Goal: Transaction & Acquisition: Purchase product/service

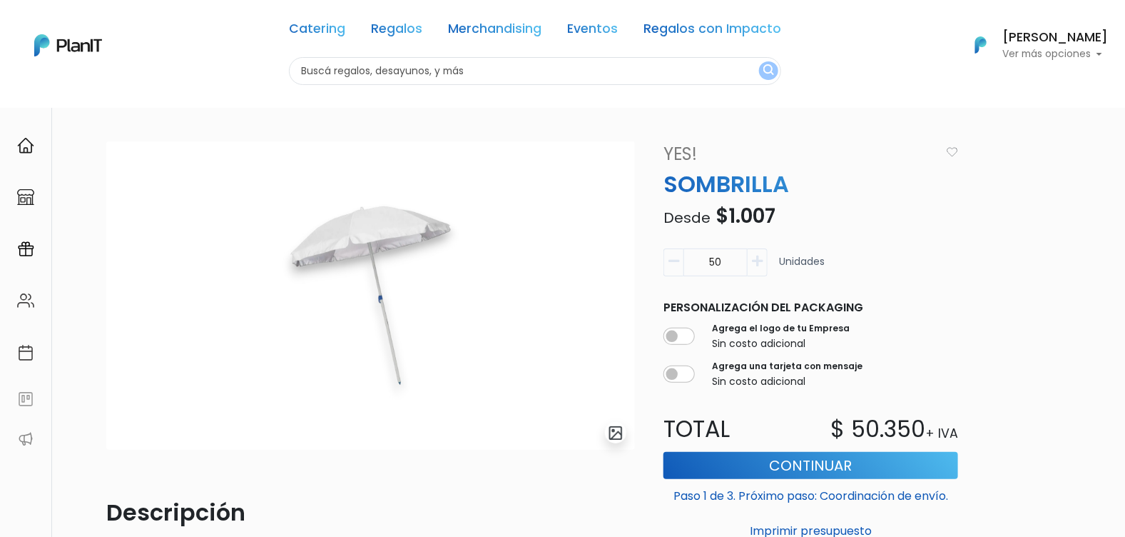
drag, startPoint x: 737, startPoint y: 265, endPoint x: 661, endPoint y: 270, distance: 76.6
click at [654, 273] on div "slide 1 of 1 Descripción Sombrilla blancas Basic. -Tela poliéster -160 gr. - Di…" at bounding box center [566, 486] width 936 height 691
type input "1"
drag, startPoint x: 731, startPoint y: 260, endPoint x: 655, endPoint y: 279, distance: 78.6
click at [659, 279] on div "20 Unidades" at bounding box center [811, 267] width 312 height 39
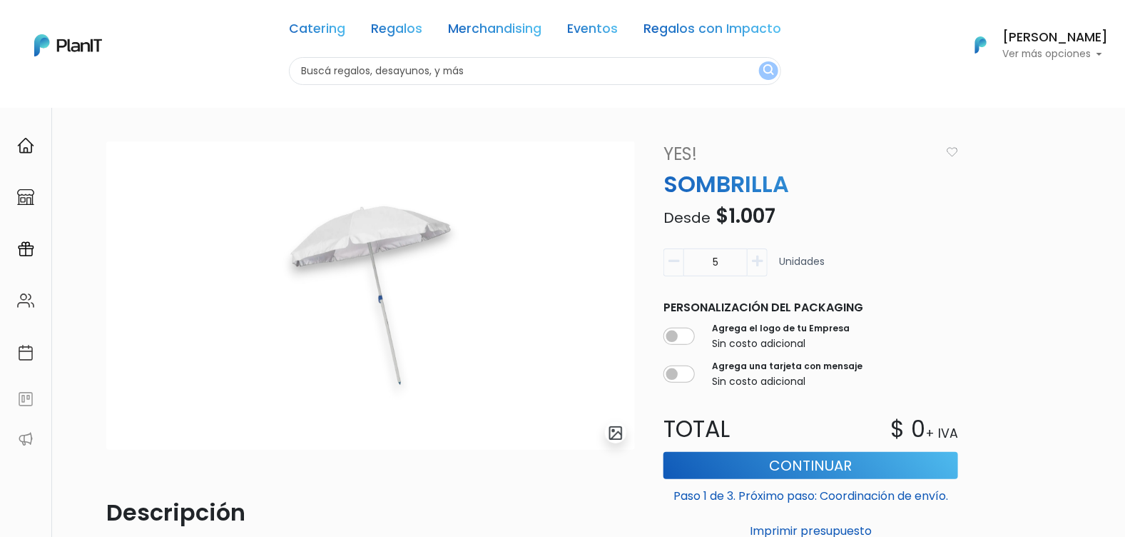
type input "50"
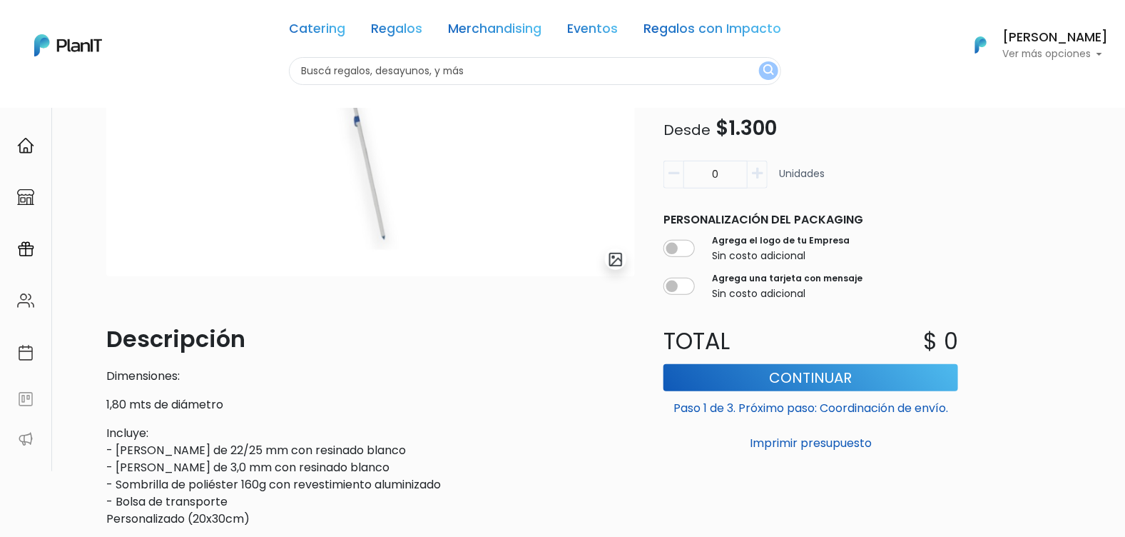
scroll to position [135, 0]
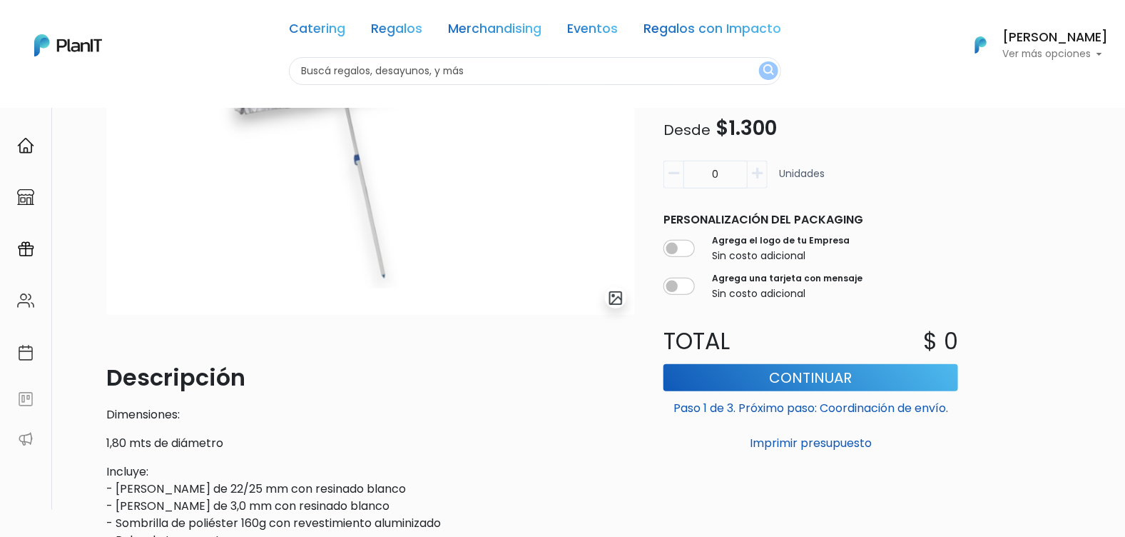
drag, startPoint x: 725, startPoint y: 168, endPoint x: 650, endPoint y: 183, distance: 76.6
click at [652, 184] on div "slide 1 of 1 Descripción Dimensiones: 1,80 mts de diámetro Incluye: - Caño de a…" at bounding box center [566, 337] width 936 height 662
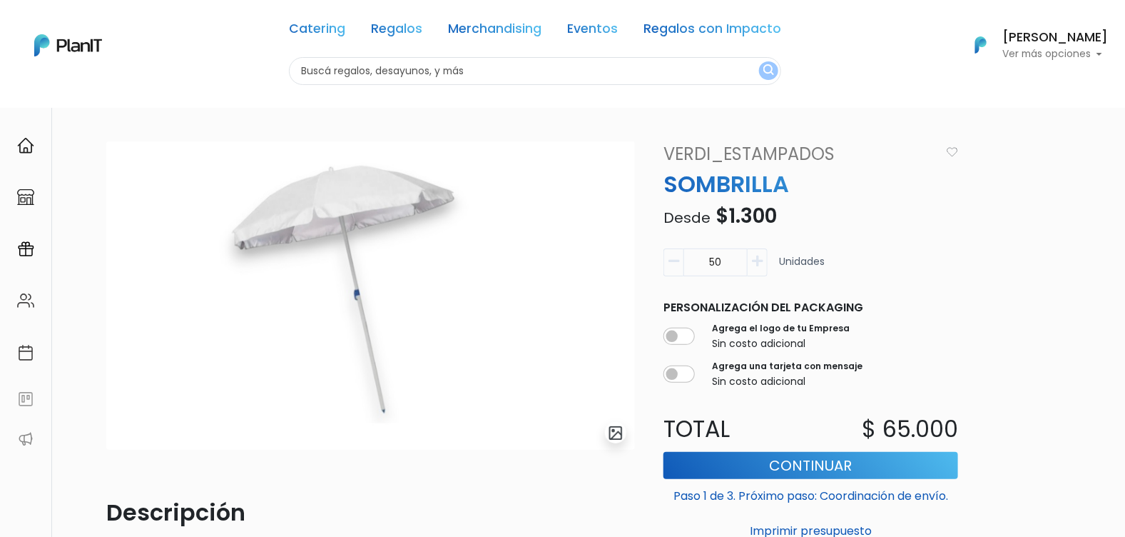
type input "50"
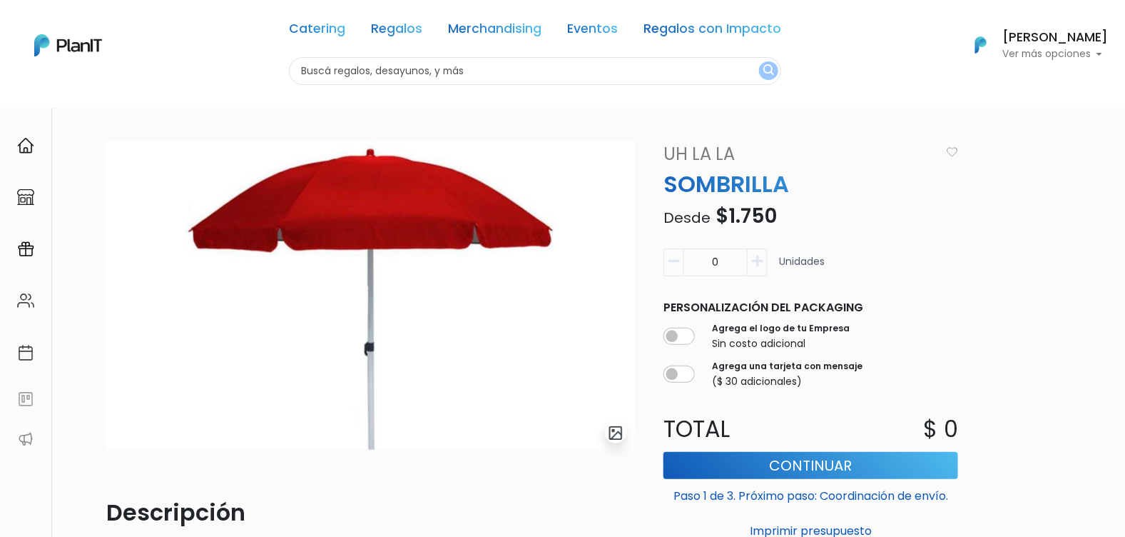
drag, startPoint x: 717, startPoint y: 258, endPoint x: 684, endPoint y: 265, distance: 34.3
click at [684, 265] on input "0" at bounding box center [716, 262] width 64 height 28
type input "50"
